Goal: Task Accomplishment & Management: Complete application form

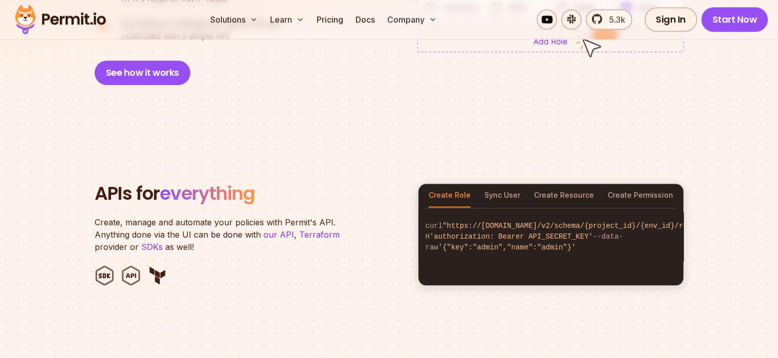
scroll to position [964, 0]
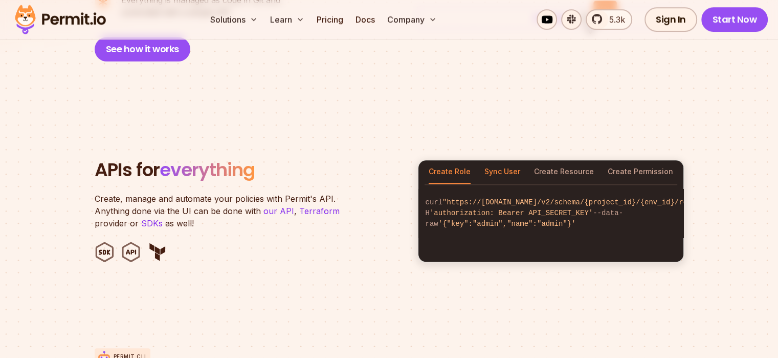
click at [503, 163] on button "Sync User" at bounding box center [502, 172] width 36 height 24
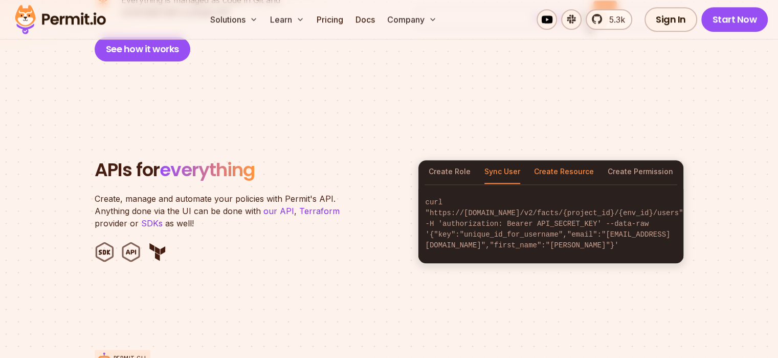
click at [570, 163] on button "Create Resource" at bounding box center [564, 172] width 60 height 24
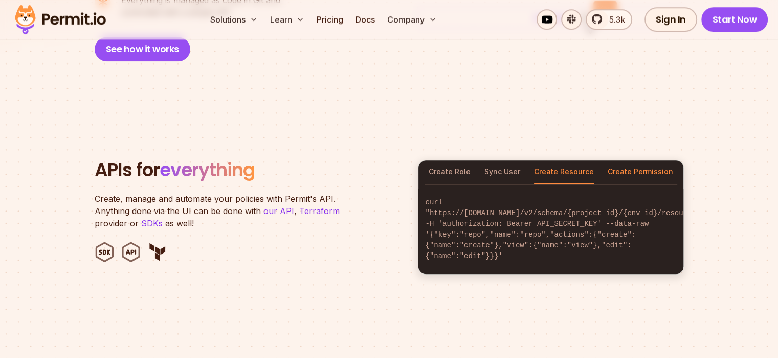
click at [633, 160] on button "Create Permission" at bounding box center [640, 172] width 65 height 24
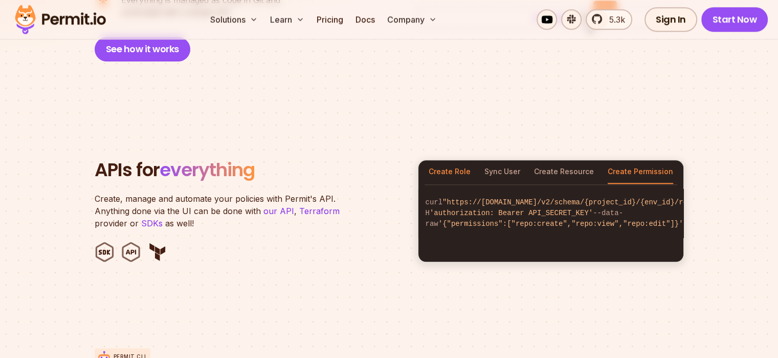
click at [451, 164] on button "Create Role" at bounding box center [450, 172] width 42 height 24
click at [516, 165] on button "Sync User" at bounding box center [502, 172] width 36 height 24
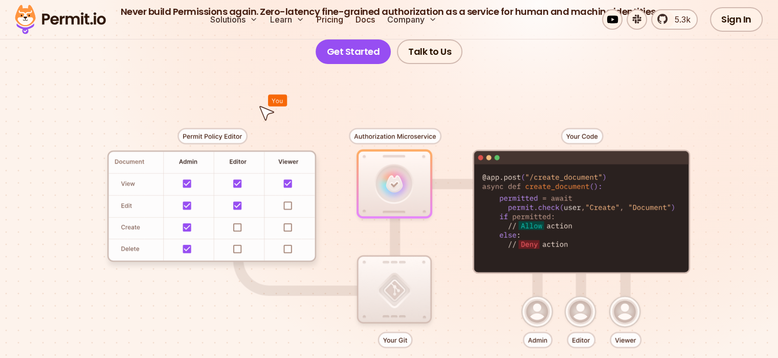
scroll to position [0, 0]
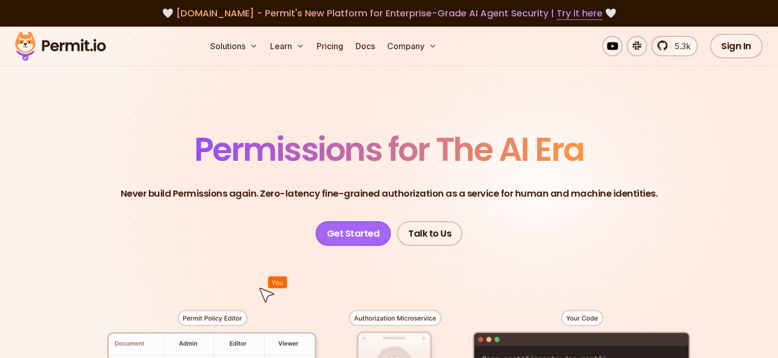
click at [348, 234] on link "Get Started" at bounding box center [354, 233] width 76 height 25
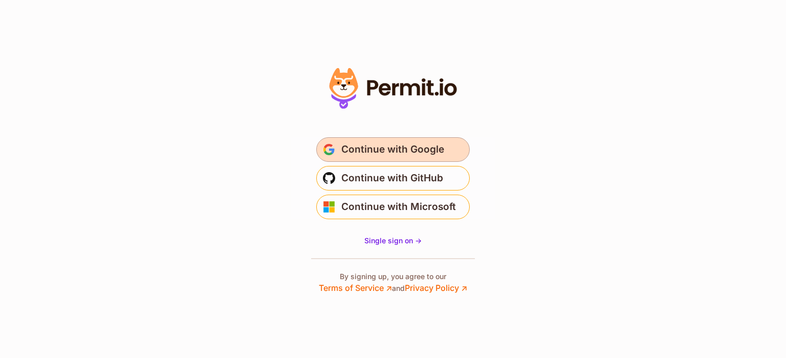
click at [388, 149] on span "Continue with Google" at bounding box center [392, 149] width 103 height 16
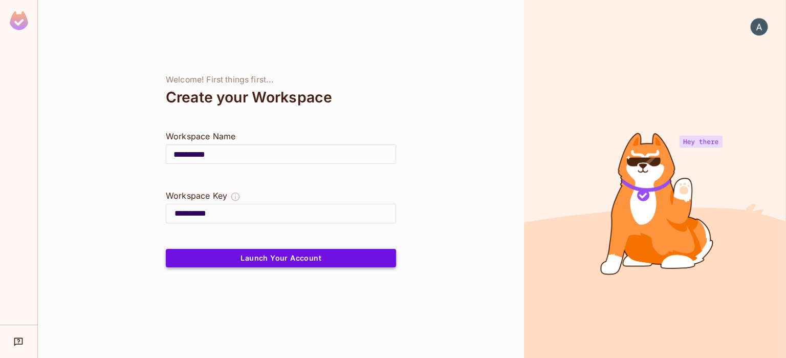
click at [314, 262] on button "Launch Your Account" at bounding box center [281, 258] width 230 height 18
